Goal: Transaction & Acquisition: Purchase product/service

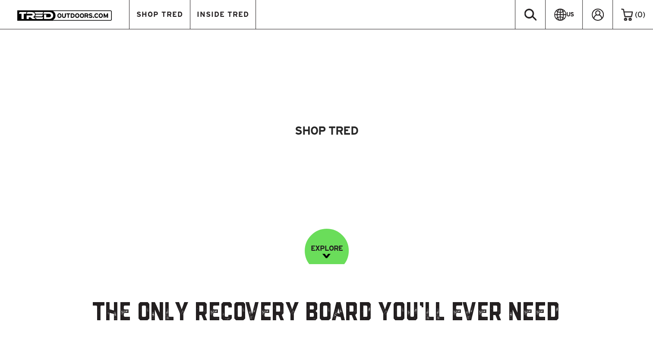
scroll to position [86, 0]
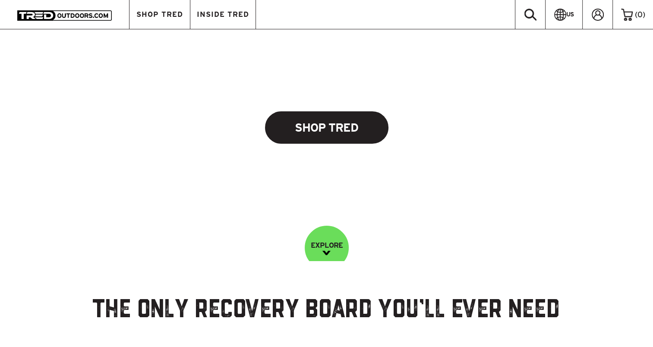
click at [327, 123] on link "Shop Tred" at bounding box center [326, 127] width 123 height 32
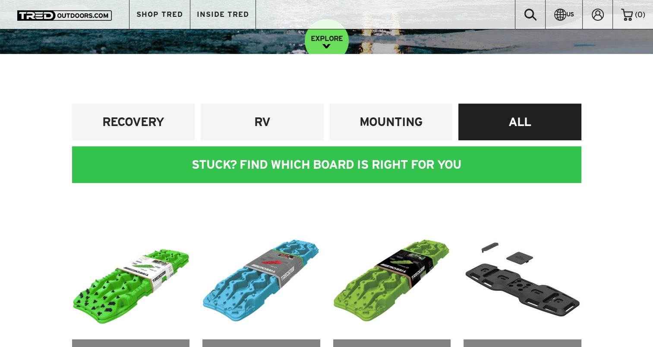
scroll to position [173, 0]
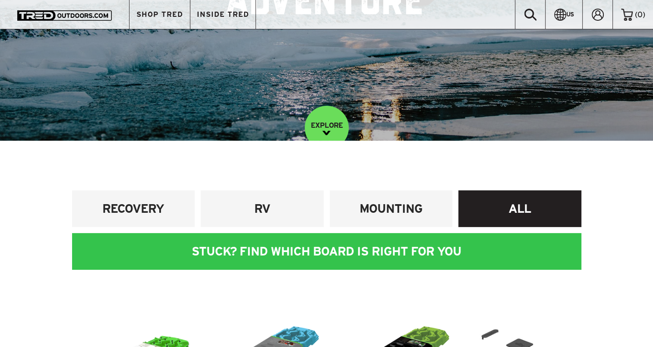
click at [518, 204] on h4 "ALL" at bounding box center [520, 209] width 110 height 16
